Goal: Task Accomplishment & Management: Use online tool/utility

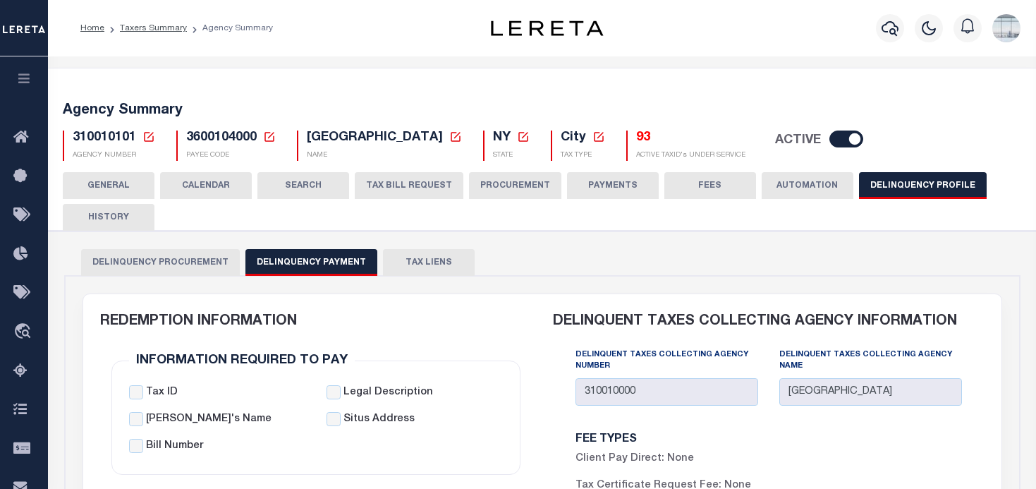
select select
select select "2023"
click at [147, 138] on icon at bounding box center [148, 136] width 13 height 13
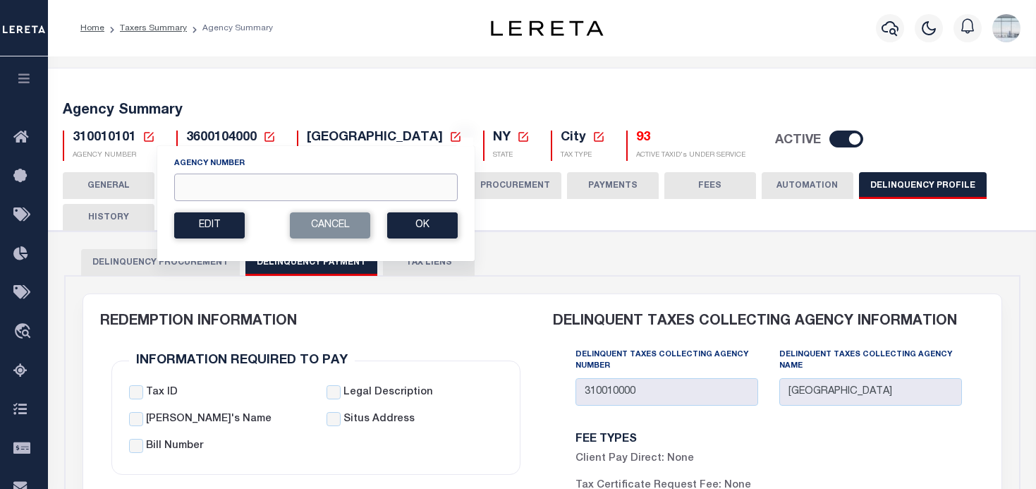
click at [199, 196] on input "Agency Number" at bounding box center [315, 187] width 283 height 28
click at [154, 26] on link "Taxers Summary" at bounding box center [153, 28] width 67 height 8
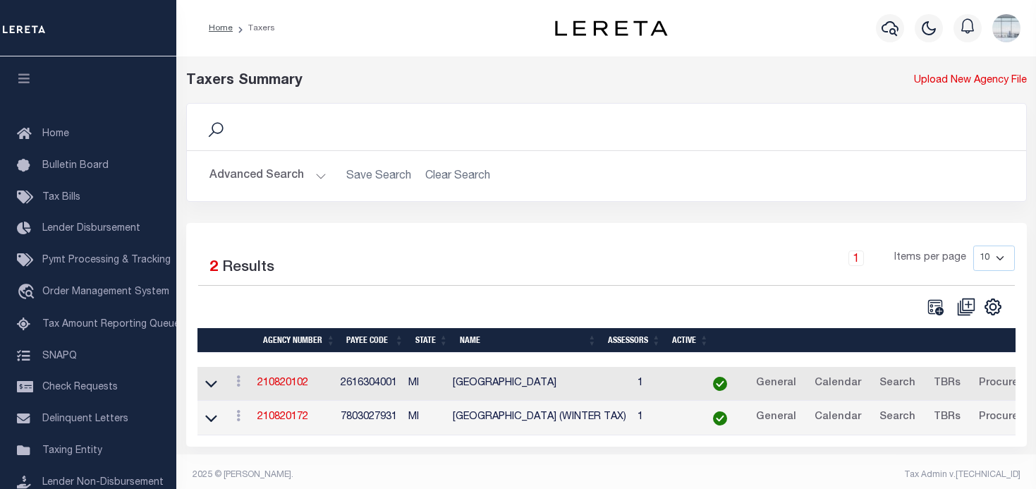
scroll to position [11, 0]
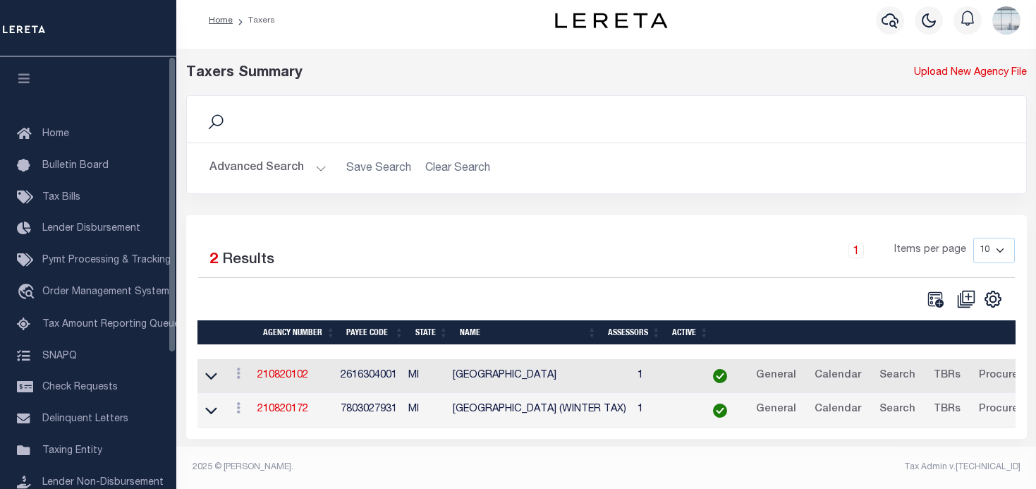
click at [284, 380] on td "210820102" at bounding box center [293, 376] width 83 height 35
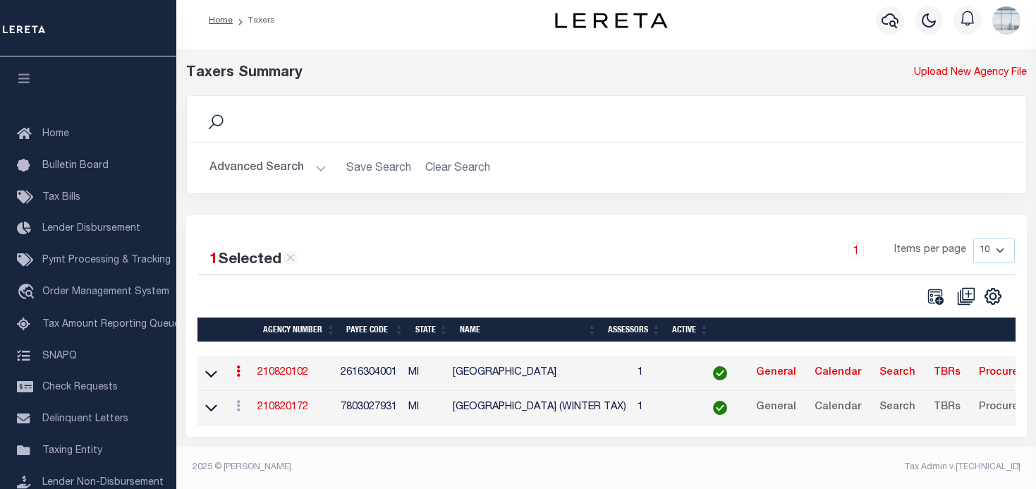
scroll to position [9, 0]
click at [292, 374] on link "210820102" at bounding box center [282, 372] width 51 height 10
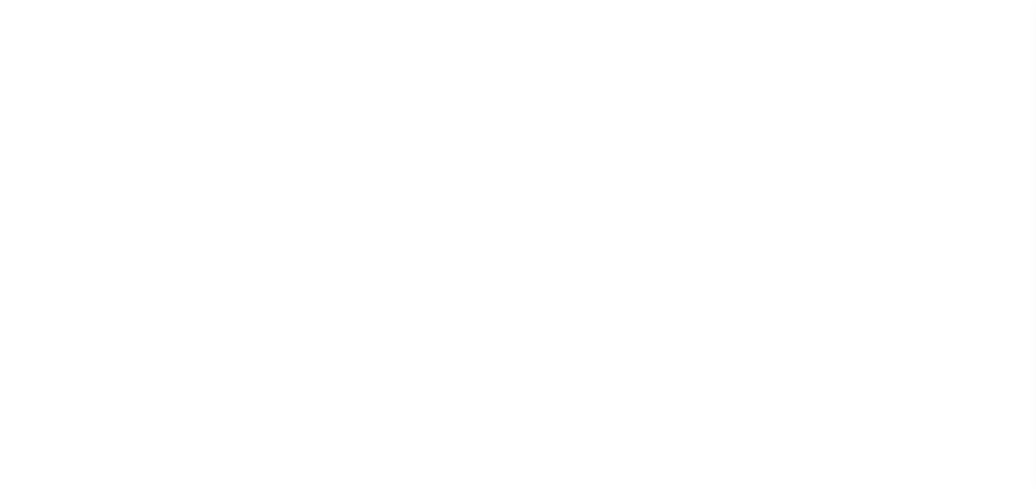
select select
checkbox input "false"
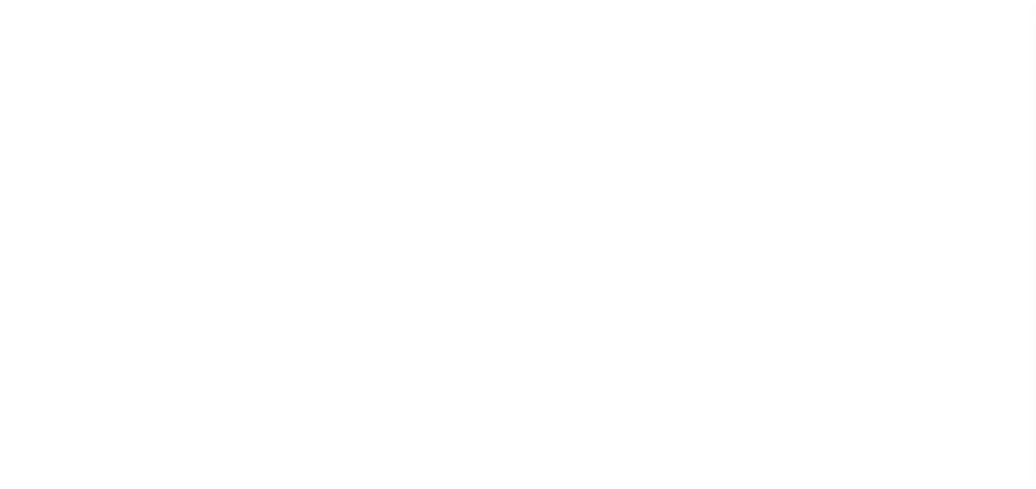
checkbox input "false"
type input "2616304001"
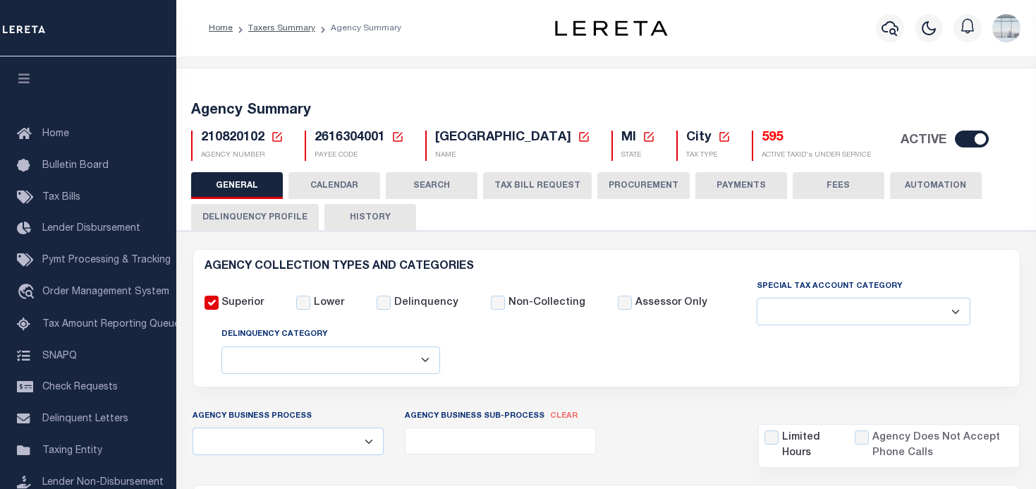
click at [279, 136] on icon at bounding box center [277, 136] width 13 height 13
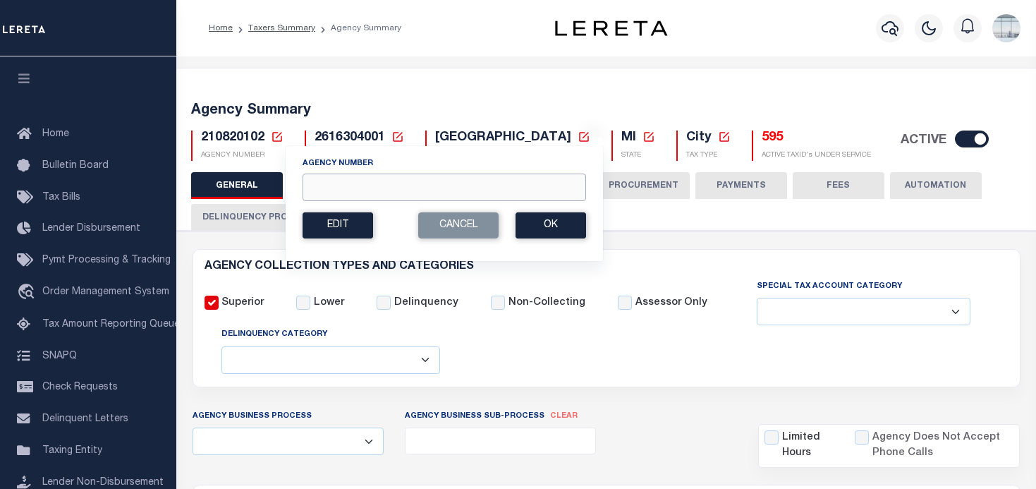
click at [320, 184] on input "Agency Number" at bounding box center [444, 187] width 283 height 28
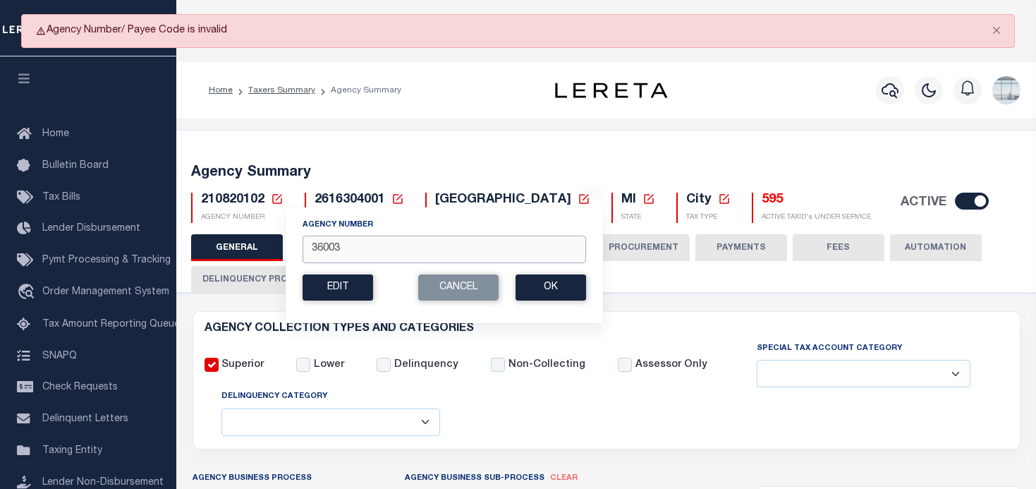
click at [346, 250] on input "36003" at bounding box center [444, 250] width 283 height 28
type input "360030000"
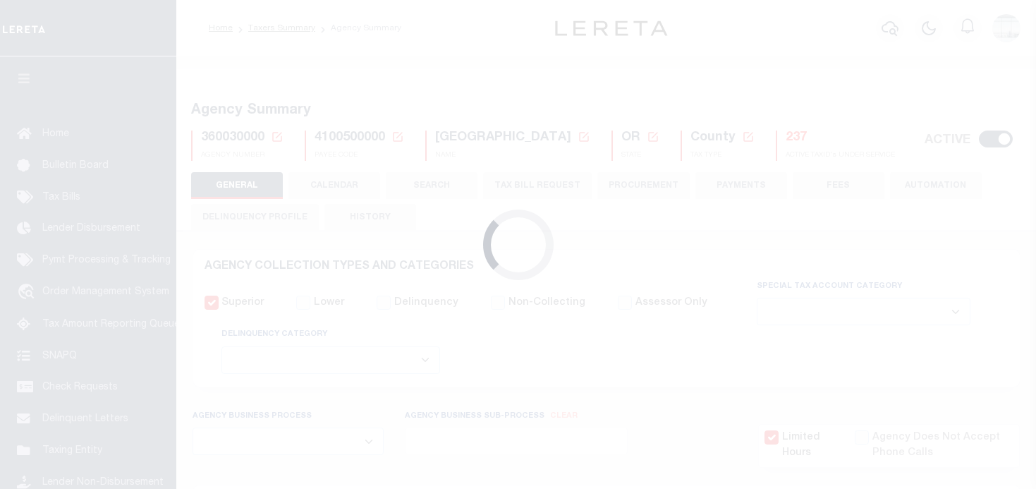
select select
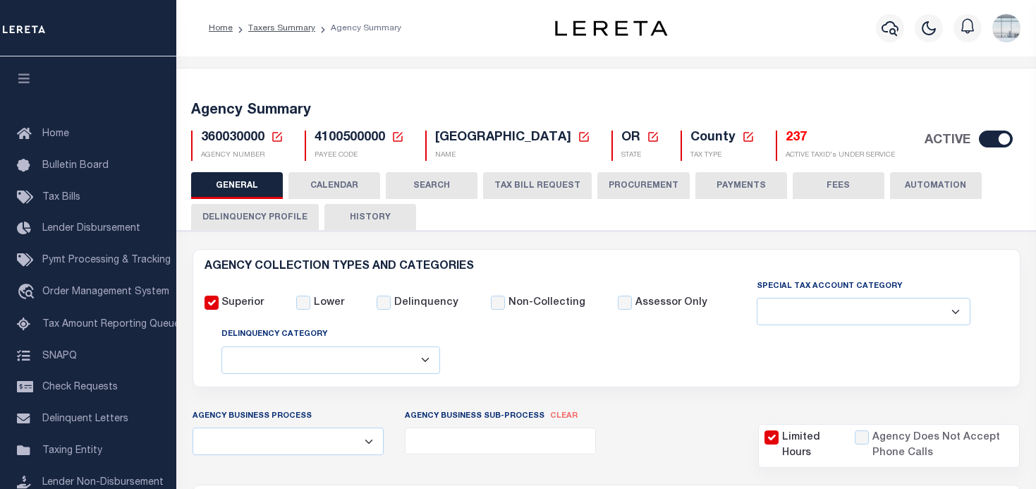
click at [513, 188] on button "TAX BILL REQUEST" at bounding box center [537, 185] width 109 height 27
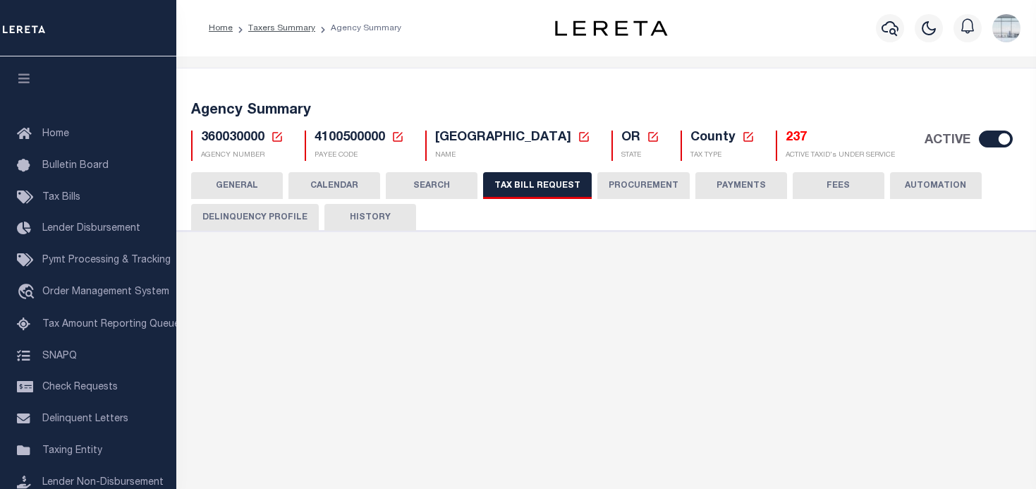
select select "22"
select select "true"
select select "9"
select select "1"
type input "LTS"
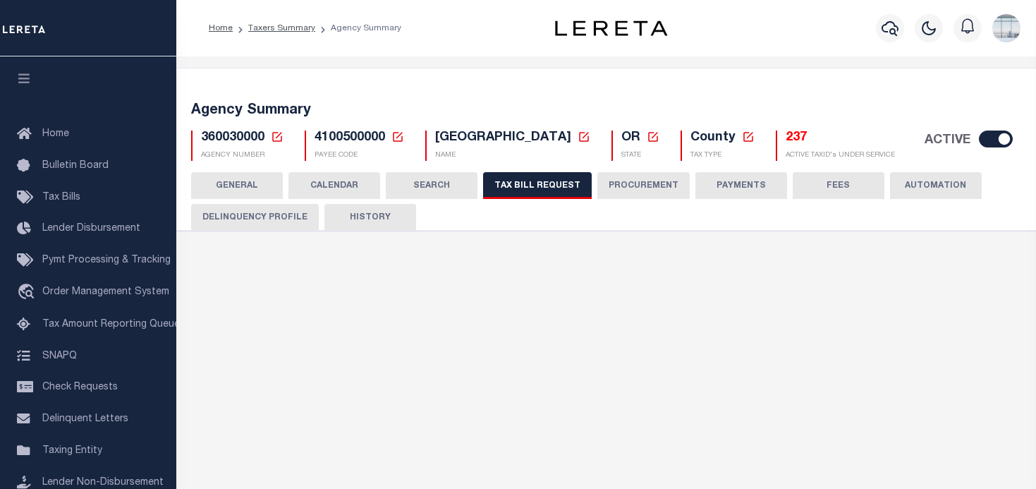
select select
select select "4100743000"
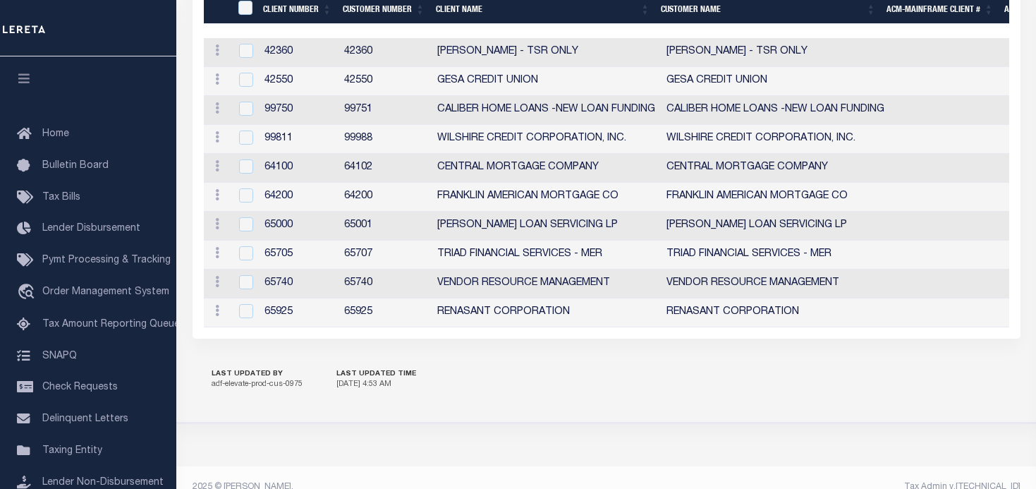
scroll to position [1834, 0]
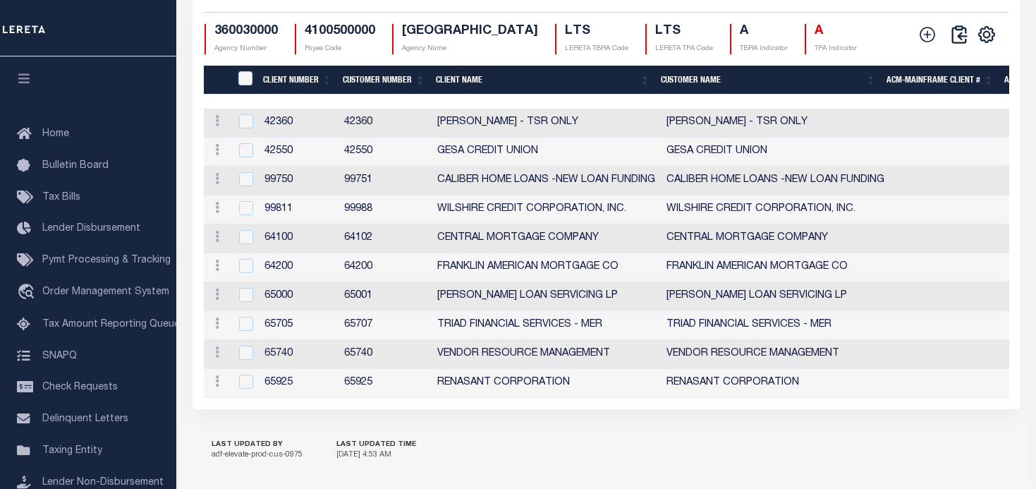
click at [293, 94] on th "Client Number" at bounding box center [297, 80] width 80 height 29
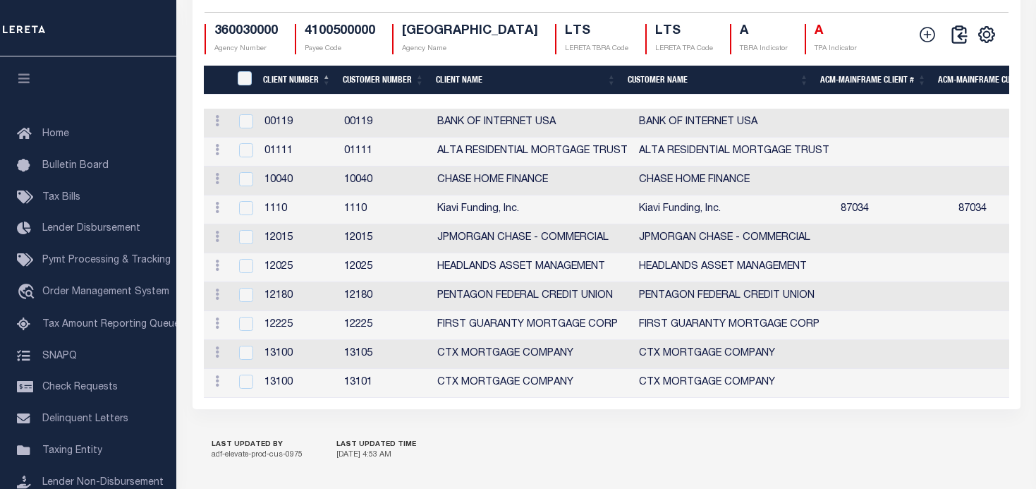
click at [363, 94] on th "Customer Number" at bounding box center [383, 80] width 93 height 29
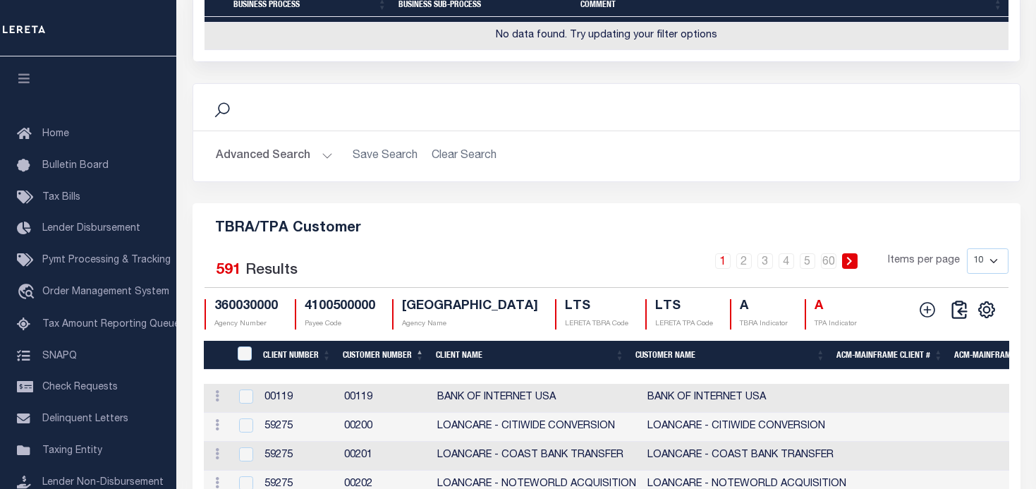
scroll to position [1660, 0]
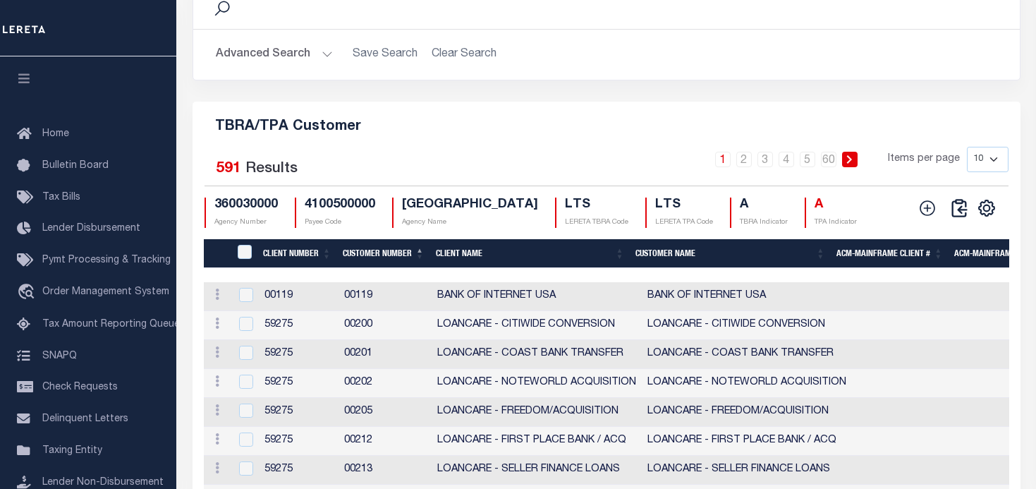
click at [323, 68] on button "Advanced Search" at bounding box center [274, 55] width 117 height 28
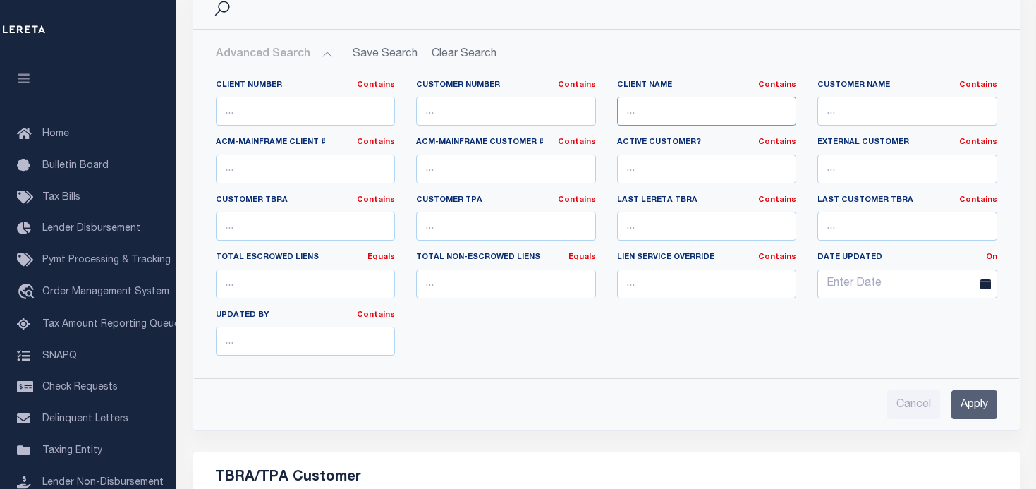
click at [671, 126] on input "text" at bounding box center [707, 111] width 180 height 29
type input "central"
click at [987, 419] on input "Apply" at bounding box center [974, 404] width 46 height 29
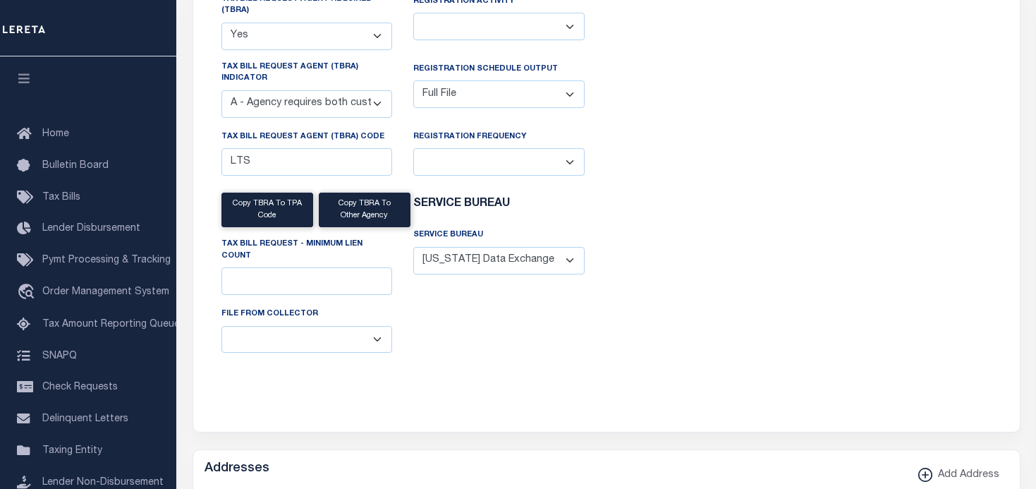
scroll to position [564, 0]
